Goal: Task Accomplishment & Management: Use online tool/utility

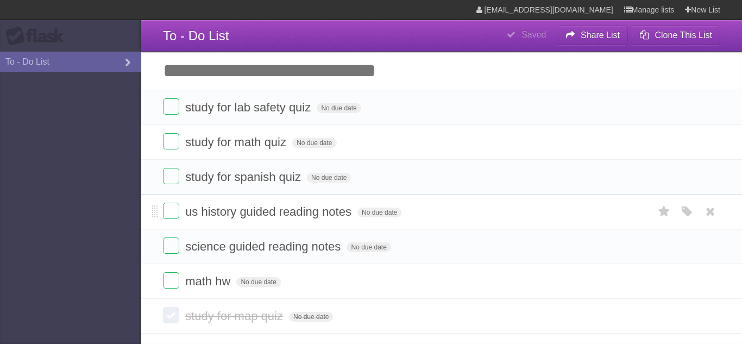
scroll to position [32, 0]
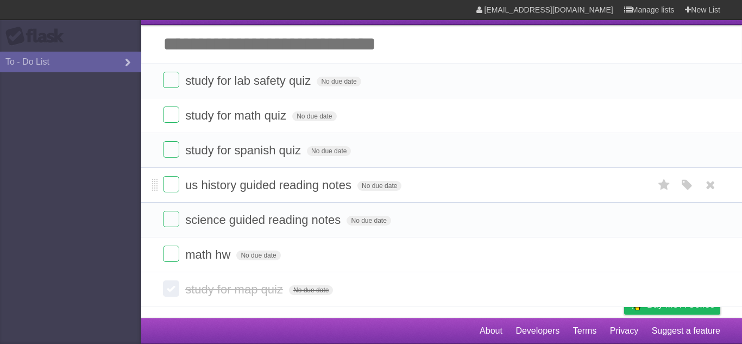
click at [201, 48] on div "**********" at bounding box center [441, 149] width 601 height 313
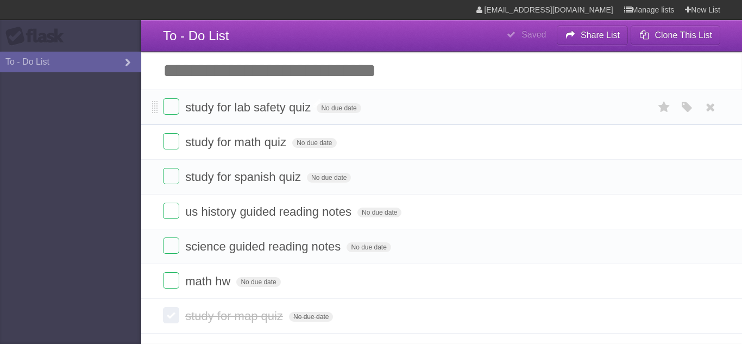
click at [282, 113] on span "study for lab safety quiz" at bounding box center [249, 107] width 128 height 14
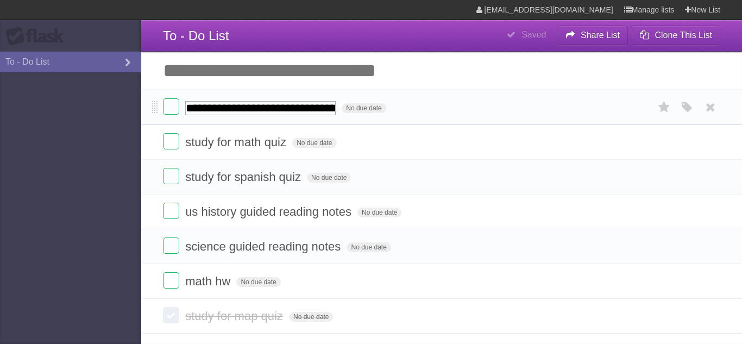
type input "**********"
click at [417, 110] on form "**********" at bounding box center [441, 107] width 557 height 18
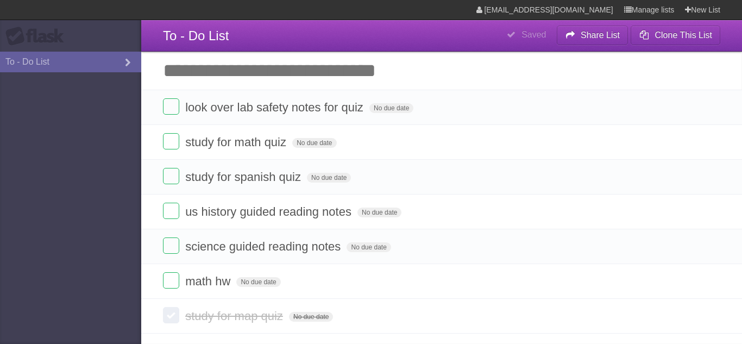
click at [408, 66] on input "Add another task" at bounding box center [441, 71] width 601 height 38
click at [388, 109] on span "No due date" at bounding box center [391, 108] width 44 height 10
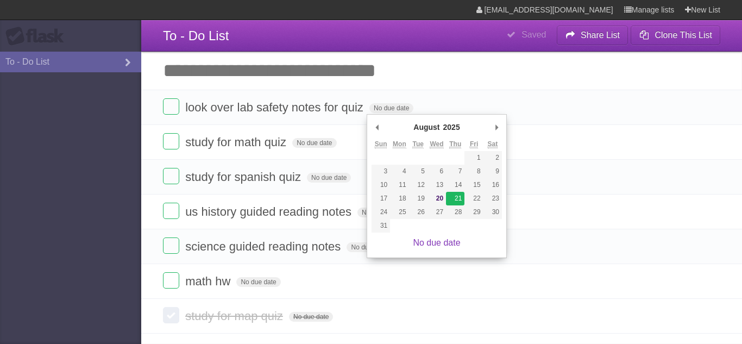
type span "[DATE]"
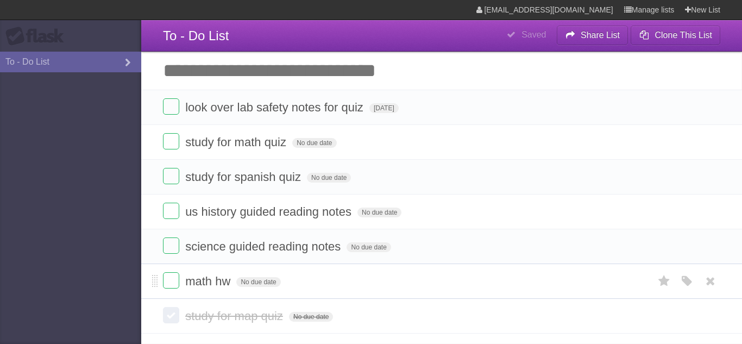
scroll to position [32, 0]
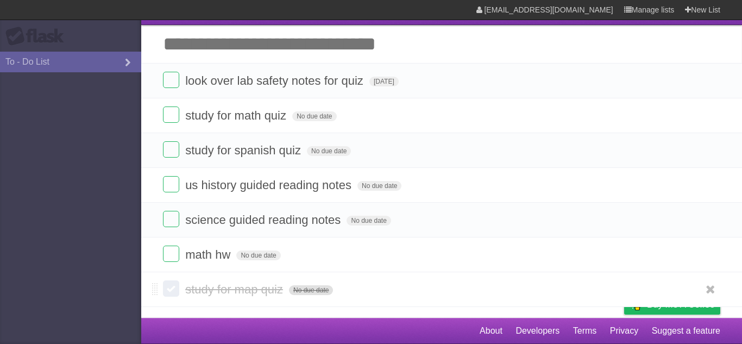
click at [304, 288] on span "No due date" at bounding box center [311, 290] width 44 height 10
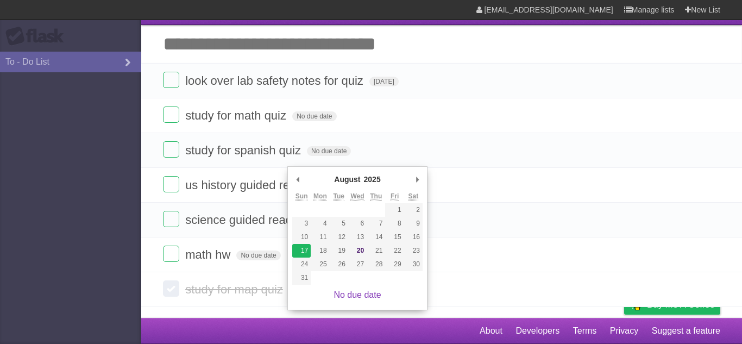
type span "[DATE]"
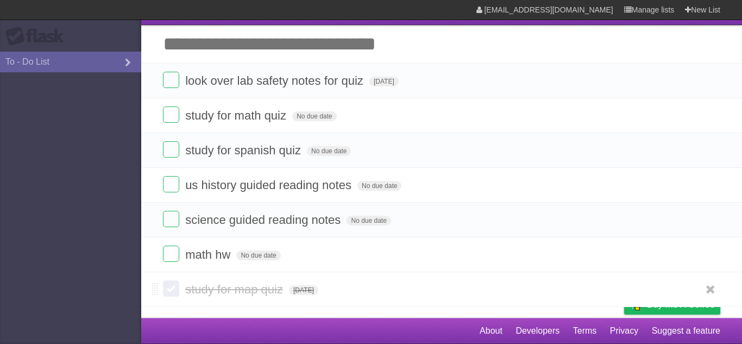
click at [176, 287] on label at bounding box center [171, 288] width 16 height 16
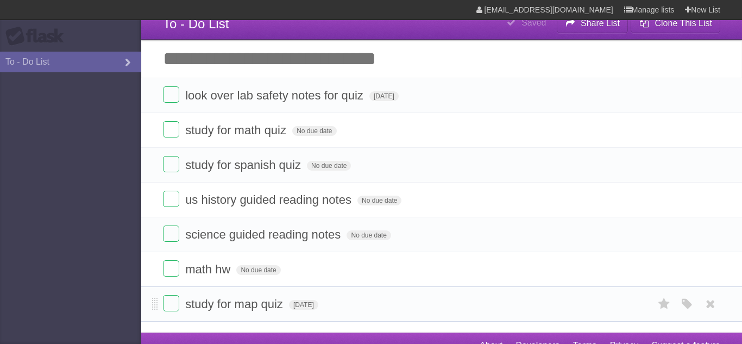
scroll to position [1, 0]
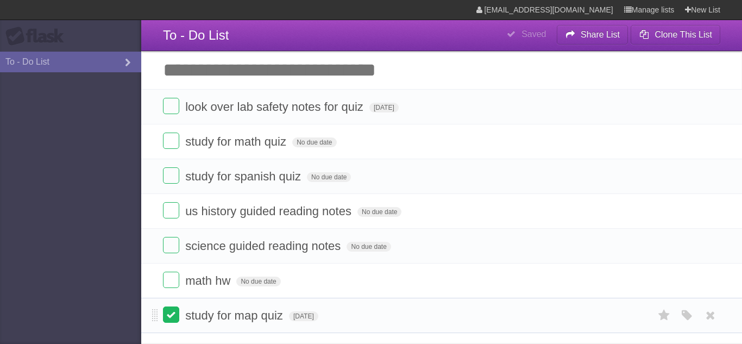
click at [175, 313] on label at bounding box center [171, 314] width 16 height 16
click at [265, 286] on span "No due date" at bounding box center [258, 281] width 44 height 10
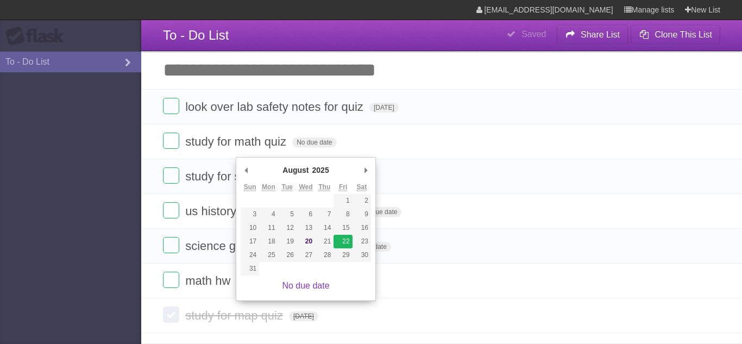
type span "[DATE]"
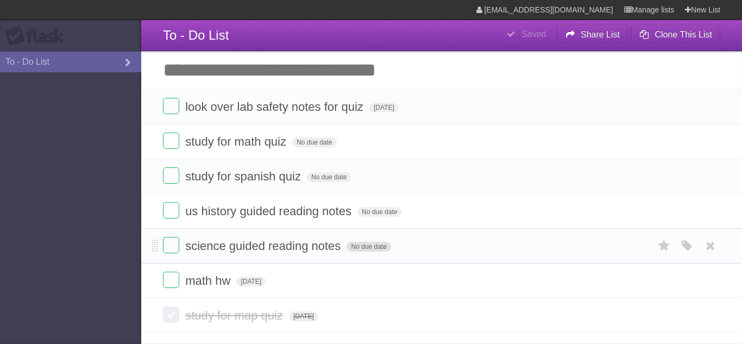
click at [359, 250] on span "No due date" at bounding box center [368, 247] width 44 height 10
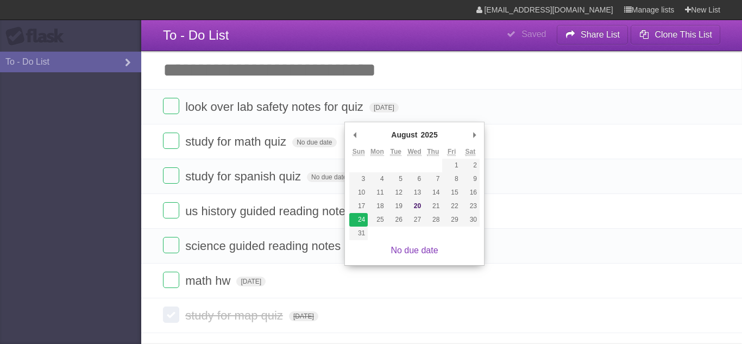
type span "[DATE]"
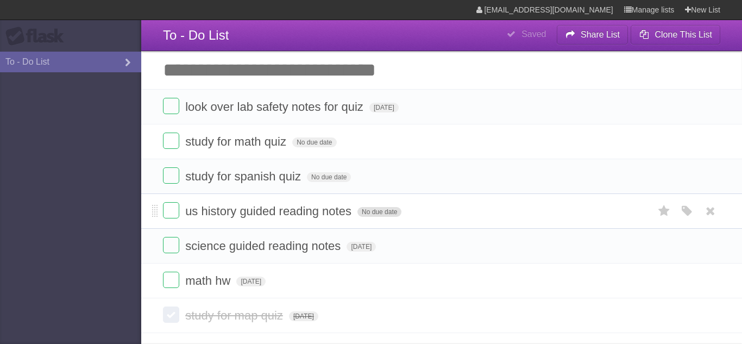
click at [369, 216] on span "No due date" at bounding box center [379, 212] width 44 height 10
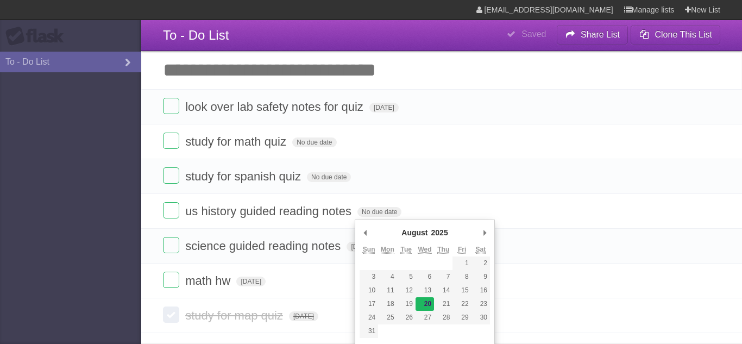
type span "[DATE]"
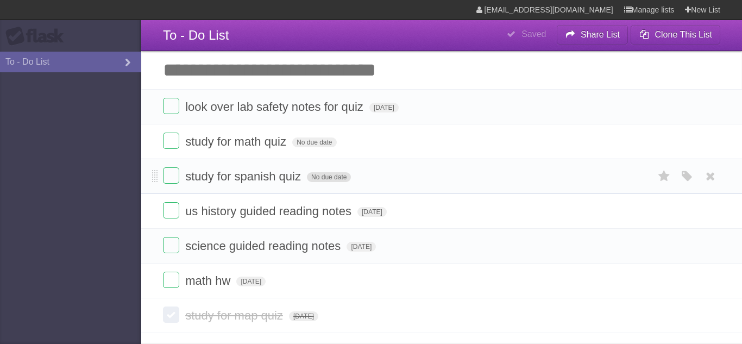
click at [325, 179] on span "No due date" at bounding box center [329, 177] width 44 height 10
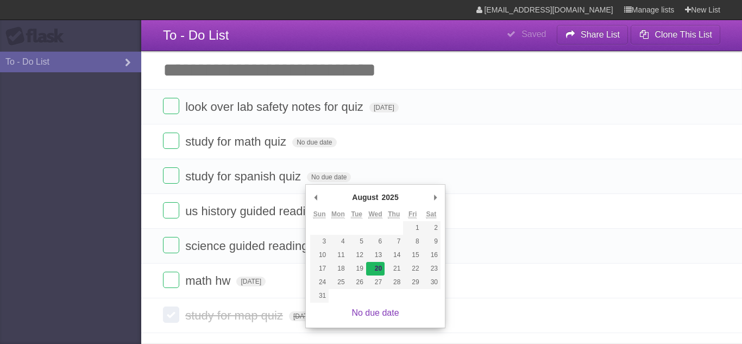
type span "[DATE]"
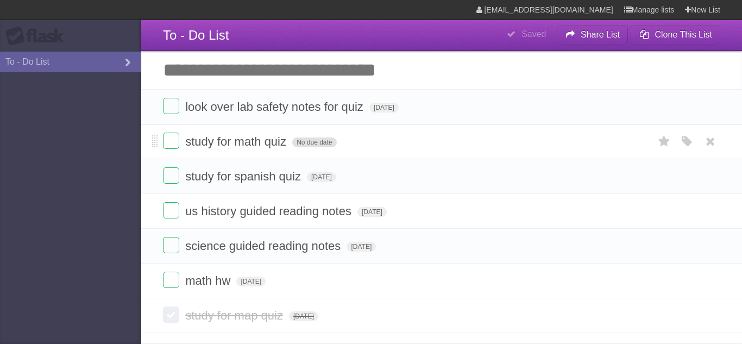
click at [302, 145] on span "No due date" at bounding box center [314, 142] width 44 height 10
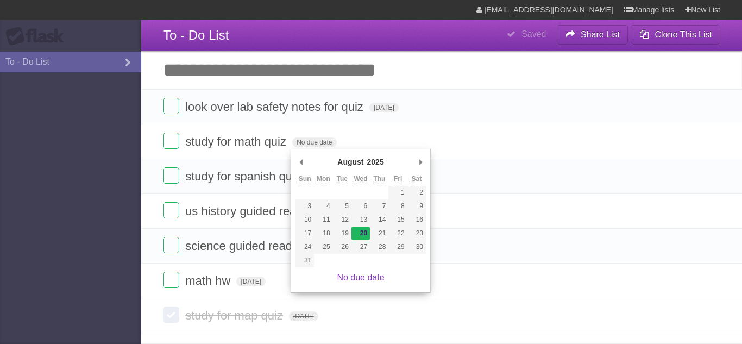
type span "[DATE]"
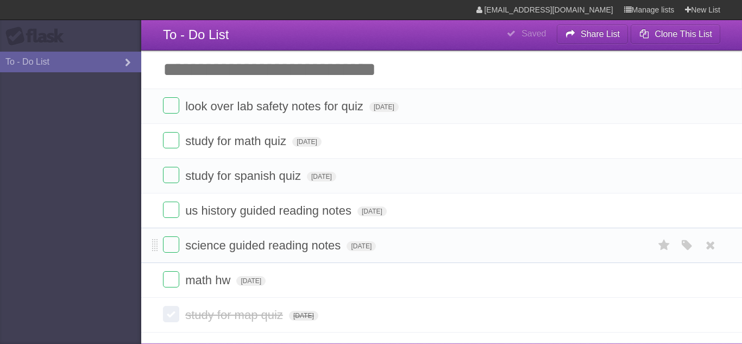
scroll to position [0, 0]
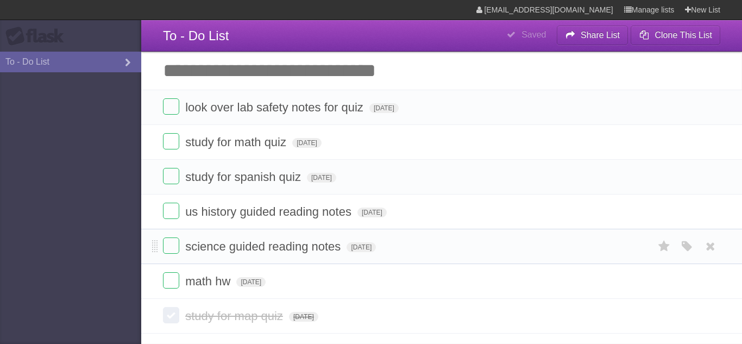
click at [332, 68] on div "**********" at bounding box center [441, 176] width 601 height 313
click at [110, 70] on link "To - Do List" at bounding box center [70, 62] width 141 height 21
click at [108, 134] on aside "Flask To - Do List" at bounding box center [70, 172] width 141 height 344
click at [275, 41] on div "**********" at bounding box center [441, 176] width 601 height 313
